Goal: Task Accomplishment & Management: Manage account settings

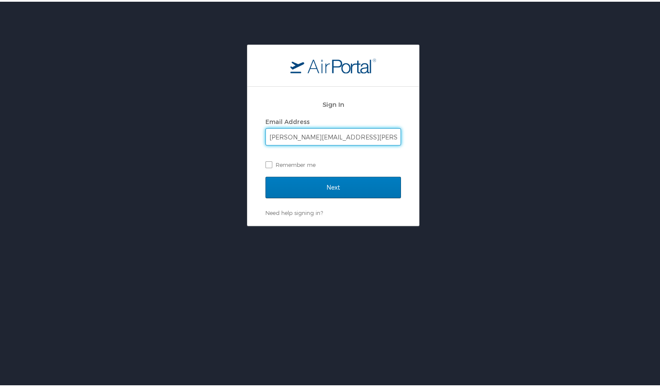
type input "Robbie.Tate@la.gov"
click at [447, 145] on div "Sign In Email Address Robbie.Tate@la.gov Remember me Next Need help signing in?…" at bounding box center [333, 133] width 666 height 181
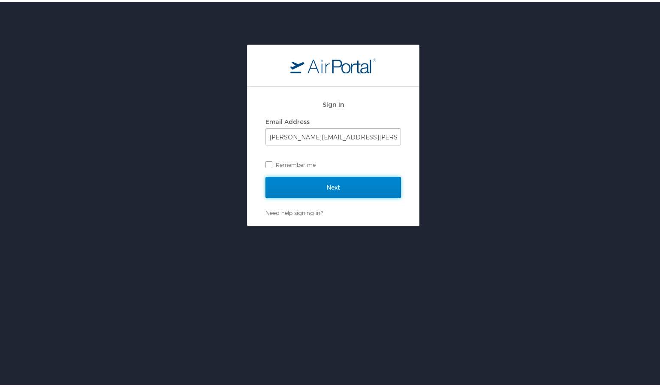
click at [382, 182] on input "Next" at bounding box center [332, 185] width 135 height 21
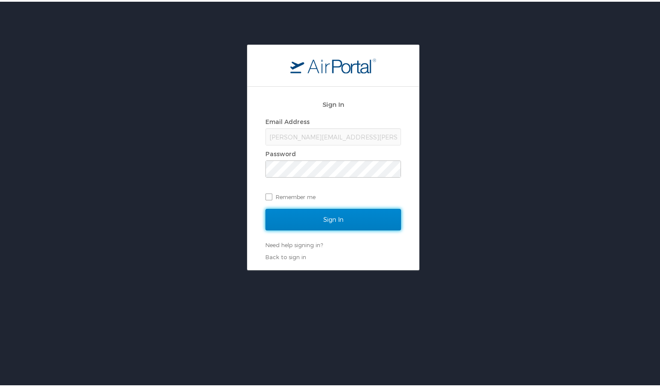
click at [313, 211] on input "Sign In" at bounding box center [332, 217] width 135 height 21
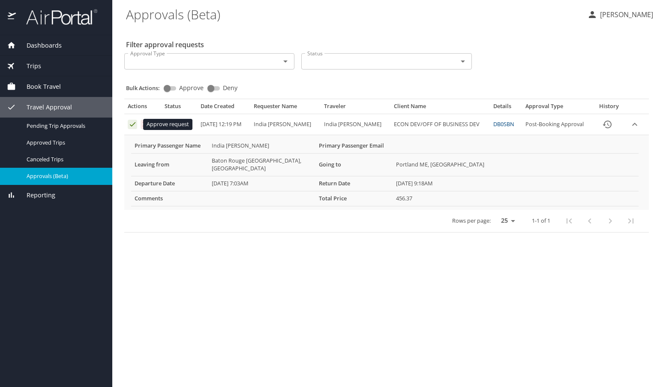
click at [132, 125] on icon "Approval table" at bounding box center [133, 124] width 8 height 8
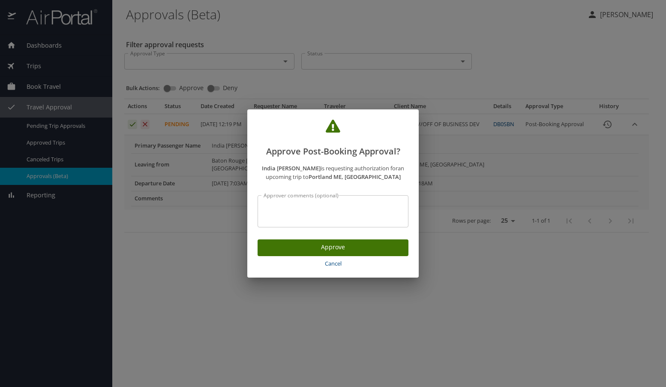
click at [339, 249] on span "Approve" at bounding box center [332, 247] width 137 height 11
